Goal: Find specific page/section: Find specific page/section

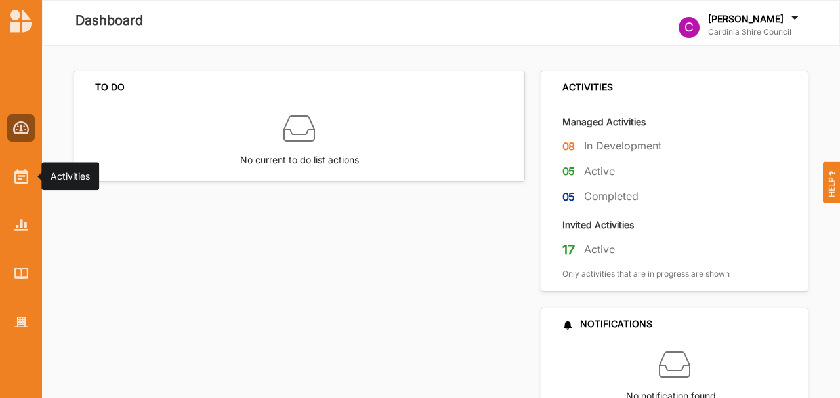
click at [23, 171] on img at bounding box center [21, 176] width 14 height 14
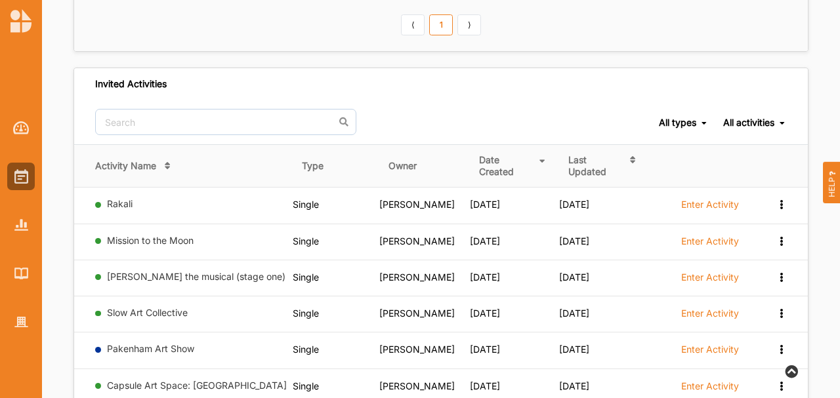
scroll to position [692, 0]
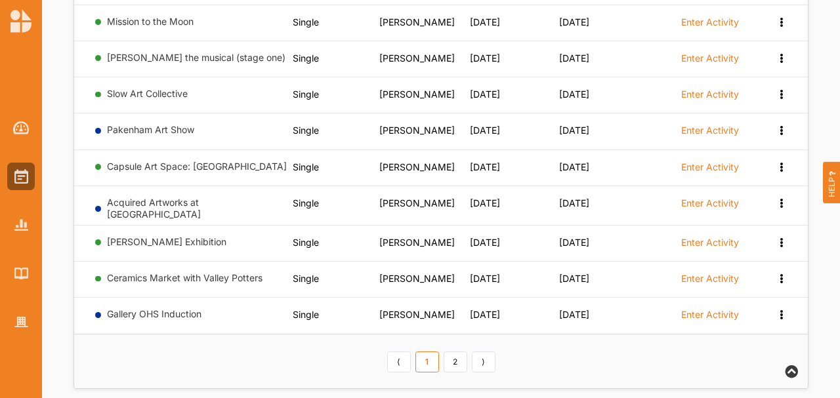
click at [455, 352] on link "2" at bounding box center [456, 362] width 24 height 21
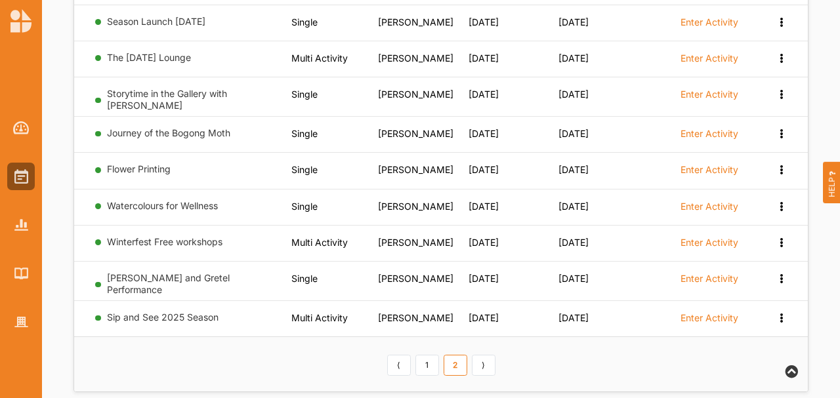
scroll to position [689, 0]
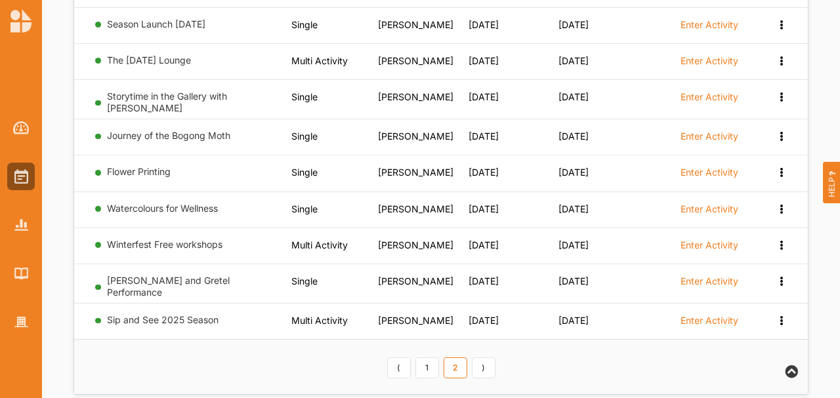
click at [188, 314] on link "Sip and See 2025 Season" at bounding box center [163, 319] width 112 height 11
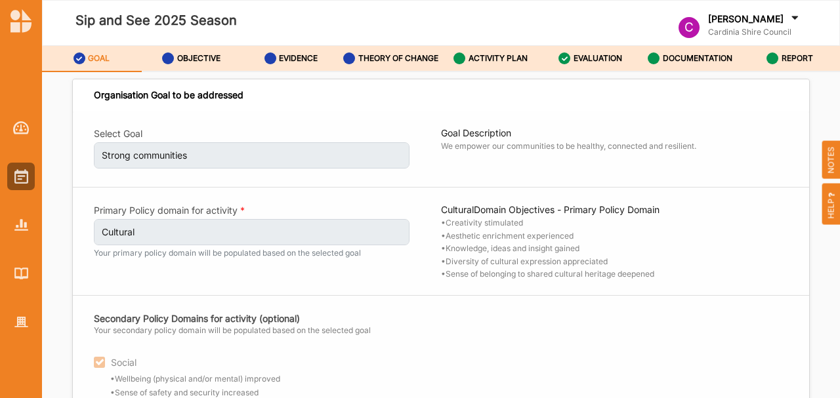
click at [398, 54] on label "THEORY OF CHANGE" at bounding box center [398, 58] width 80 height 10
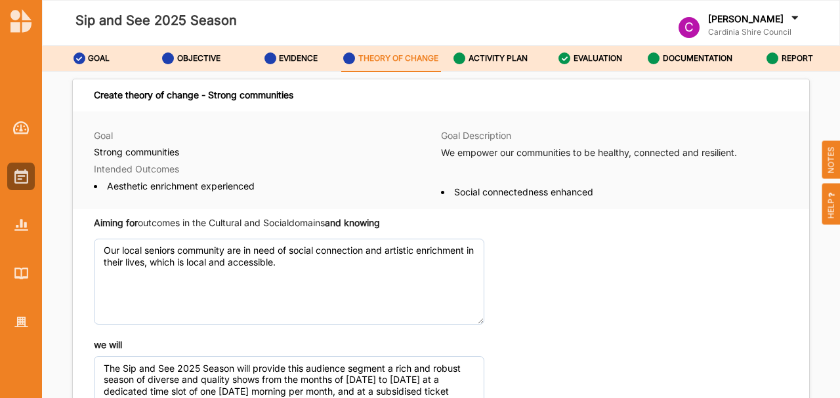
click at [511, 58] on label "ACTIVITY PLAN" at bounding box center [497, 58] width 59 height 10
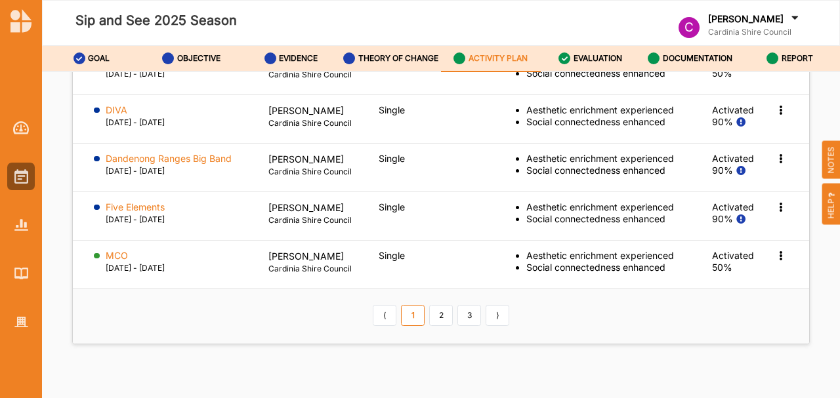
scroll to position [1926, 0]
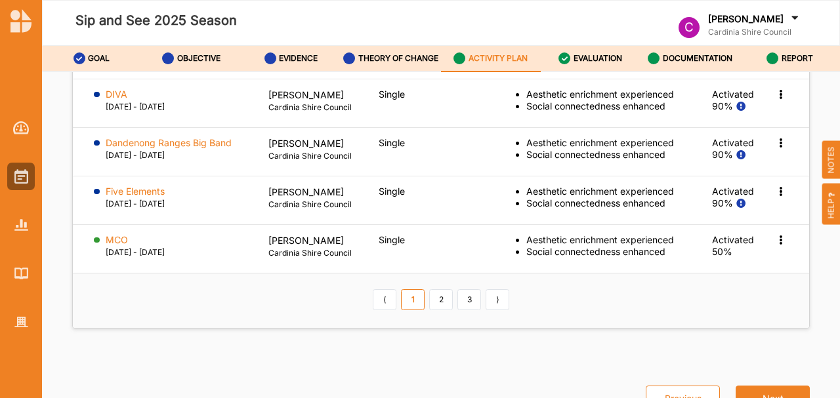
click at [439, 319] on th "⟨ 1 2 3 ⟩" at bounding box center [441, 301] width 736 height 54
click at [441, 304] on link "2" at bounding box center [441, 299] width 24 height 21
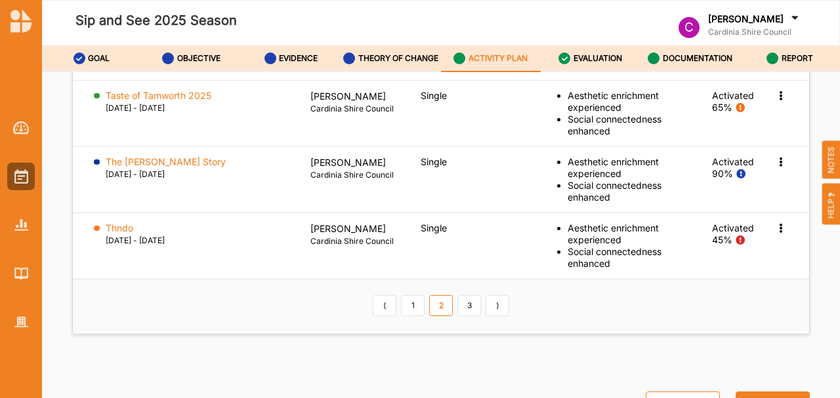
click at [474, 316] on link "3" at bounding box center [469, 305] width 24 height 21
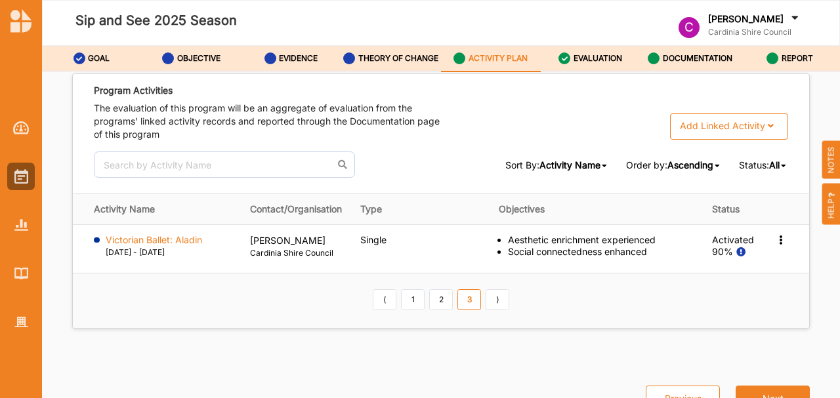
click at [499, 299] on link "⟩" at bounding box center [498, 299] width 24 height 21
click at [394, 302] on div "⟨ 1 2 3 ⟩" at bounding box center [441, 300] width 141 height 22
click at [421, 304] on div "⟨ 1 2 3 ⟩" at bounding box center [441, 300] width 141 height 22
click at [415, 304] on link "1" at bounding box center [413, 299] width 24 height 21
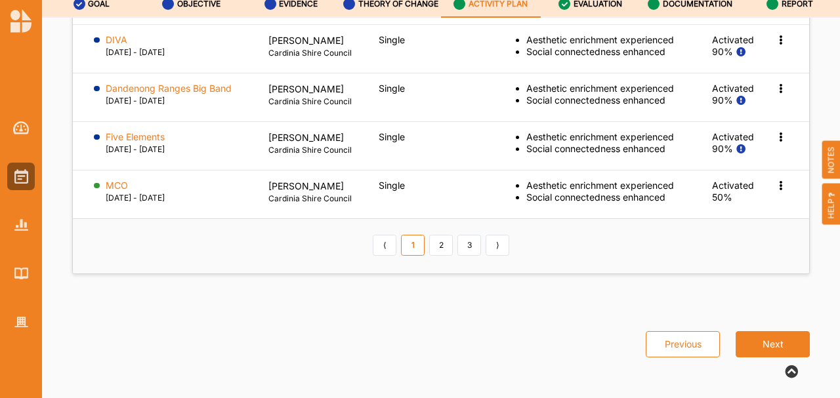
scroll to position [1707, 0]
